Goal: Task Accomplishment & Management: Complete application form

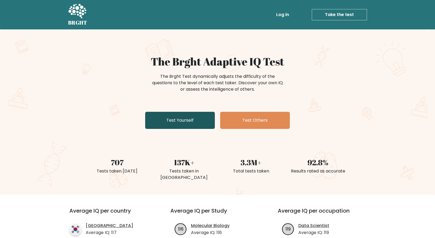
click at [194, 122] on link "Test Yourself" at bounding box center [180, 120] width 70 height 17
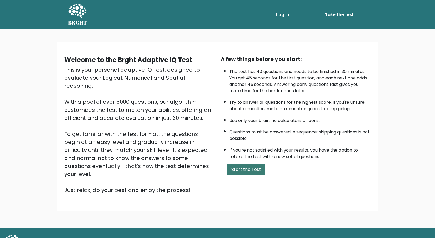
click at [248, 167] on button "Start the Test" at bounding box center [246, 169] width 38 height 11
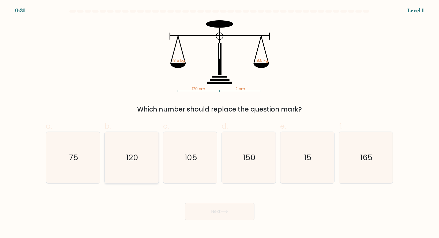
click at [141, 148] on icon "120" at bounding box center [132, 158] width 52 height 52
click at [220, 123] on input "b. 120" at bounding box center [220, 120] width 0 height 3
radio input "true"
click at [207, 208] on button "Next" at bounding box center [220, 211] width 70 height 17
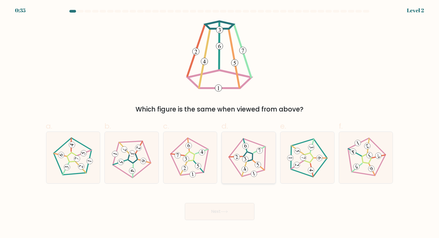
click at [255, 146] on icon at bounding box center [248, 157] width 41 height 41
click at [220, 123] on input "d." at bounding box center [220, 120] width 0 height 3
radio input "true"
click at [219, 212] on button "Next" at bounding box center [220, 211] width 70 height 17
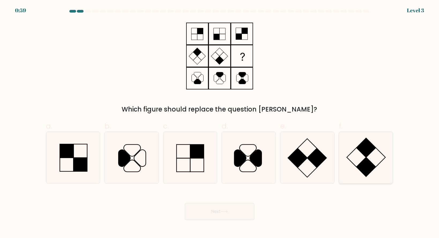
click at [373, 152] on icon at bounding box center [366, 158] width 52 height 52
click at [220, 123] on input "f." at bounding box center [220, 120] width 0 height 3
radio input "true"
click at [220, 210] on button "Next" at bounding box center [220, 211] width 70 height 17
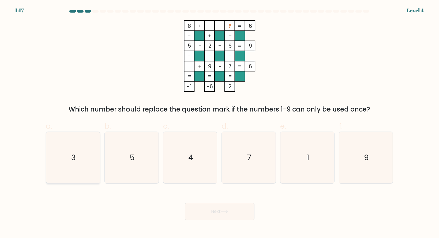
click at [81, 152] on icon "3" at bounding box center [73, 158] width 52 height 52
click at [220, 123] on input "a. 3" at bounding box center [220, 120] width 0 height 3
radio input "true"
click at [220, 219] on button "Next" at bounding box center [220, 211] width 70 height 17
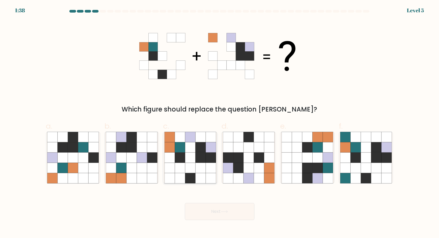
click at [191, 153] on icon at bounding box center [190, 158] width 10 height 10
click at [220, 123] on input "c." at bounding box center [220, 120] width 0 height 3
radio input "true"
click at [210, 210] on button "Next" at bounding box center [220, 211] width 70 height 17
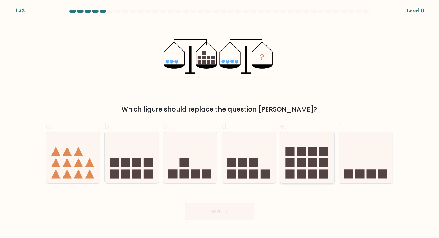
click at [310, 167] on rect at bounding box center [312, 162] width 9 height 9
click at [220, 123] on input "e." at bounding box center [220, 120] width 0 height 3
radio input "true"
click at [222, 214] on button "Next" at bounding box center [220, 211] width 70 height 17
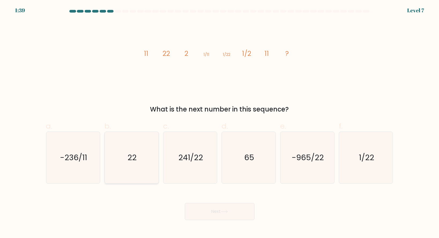
click at [153, 145] on icon "22" at bounding box center [132, 158] width 52 height 52
click at [220, 123] on input "b. 22" at bounding box center [220, 120] width 0 height 3
radio input "true"
click at [217, 213] on button "Next" at bounding box center [220, 211] width 70 height 17
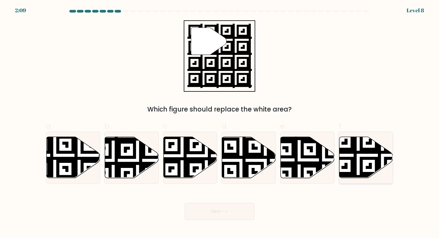
click at [363, 160] on icon at bounding box center [382, 179] width 97 height 97
click at [220, 123] on input "f." at bounding box center [220, 120] width 0 height 3
radio input "true"
click at [220, 215] on button "Next" at bounding box center [220, 211] width 70 height 17
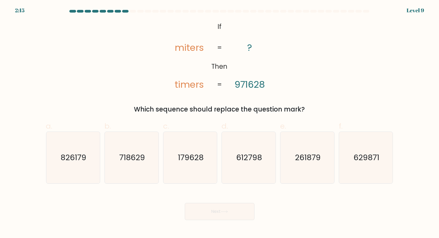
click at [182, 49] on tspan "miters" at bounding box center [189, 47] width 29 height 13
copy tspan "miters"
click at [127, 167] on icon "718629" at bounding box center [132, 158] width 52 height 52
click at [220, 123] on input "b. 718629" at bounding box center [220, 120] width 0 height 3
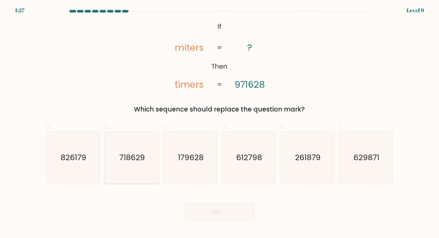
radio input "true"
click at [208, 214] on button "Next" at bounding box center [220, 211] width 70 height 17
